Goal: Information Seeking & Learning: Learn about a topic

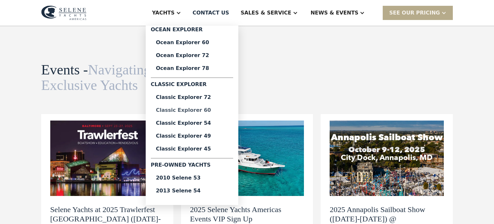
click at [210, 111] on div "Classic Explorer 60" at bounding box center [192, 109] width 72 height 5
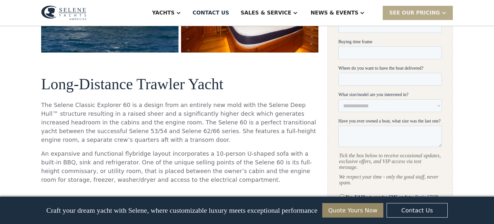
scroll to position [275, 0]
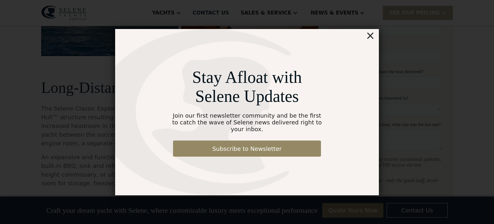
click at [374, 36] on div "×" at bounding box center [370, 35] width 9 height 13
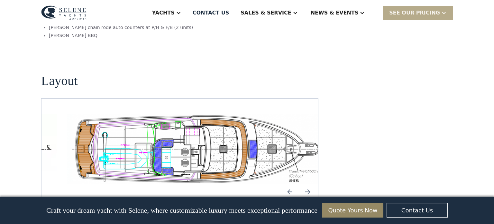
scroll to position [1221, 0]
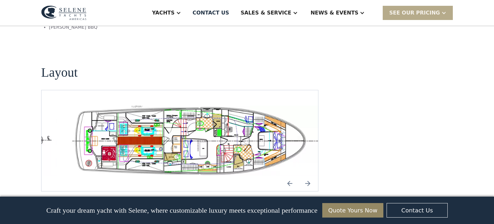
click at [215, 120] on img "open lightbox" at bounding box center [200, 141] width 266 height 70
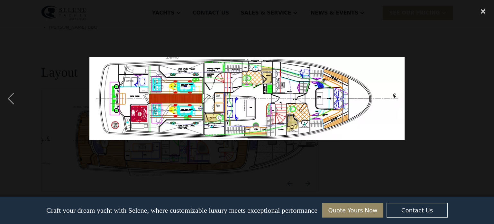
click at [432, 112] on div at bounding box center [247, 99] width 494 height 188
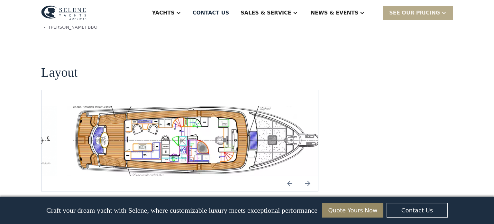
click at [288, 175] on img "Previous slide" at bounding box center [289, 182] width 15 height 15
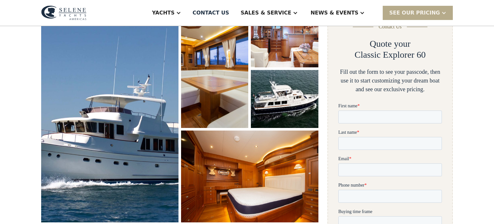
scroll to position [0, 0]
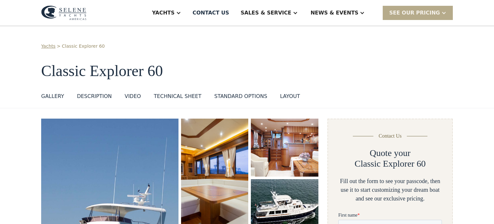
click at [163, 96] on div "Technical sheet" at bounding box center [178, 96] width 48 height 8
